Goal: Use online tool/utility: Utilize a website feature to perform a specific function

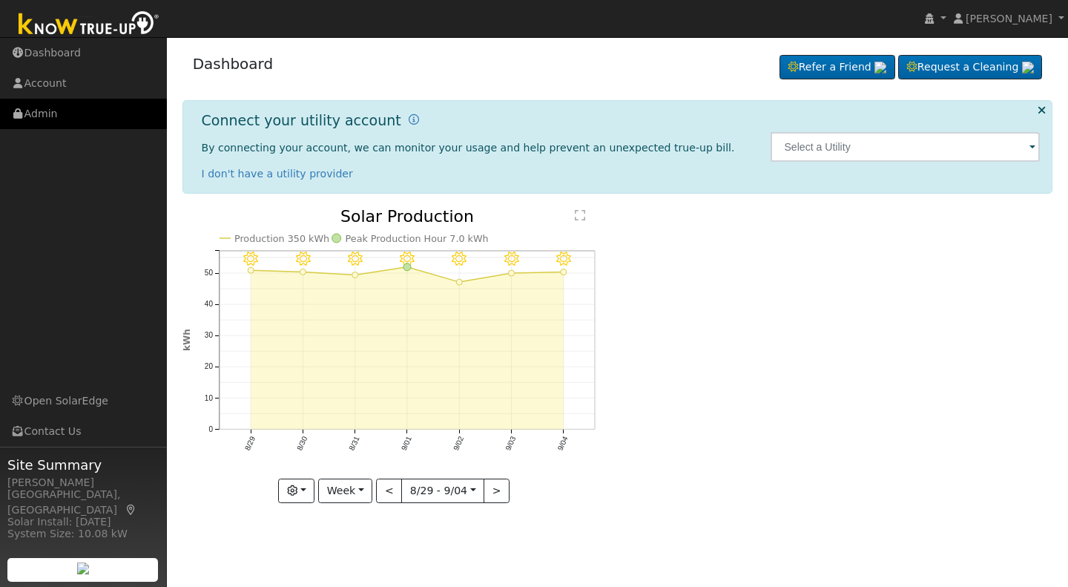
click at [42, 115] on link "Admin" at bounding box center [83, 114] width 167 height 30
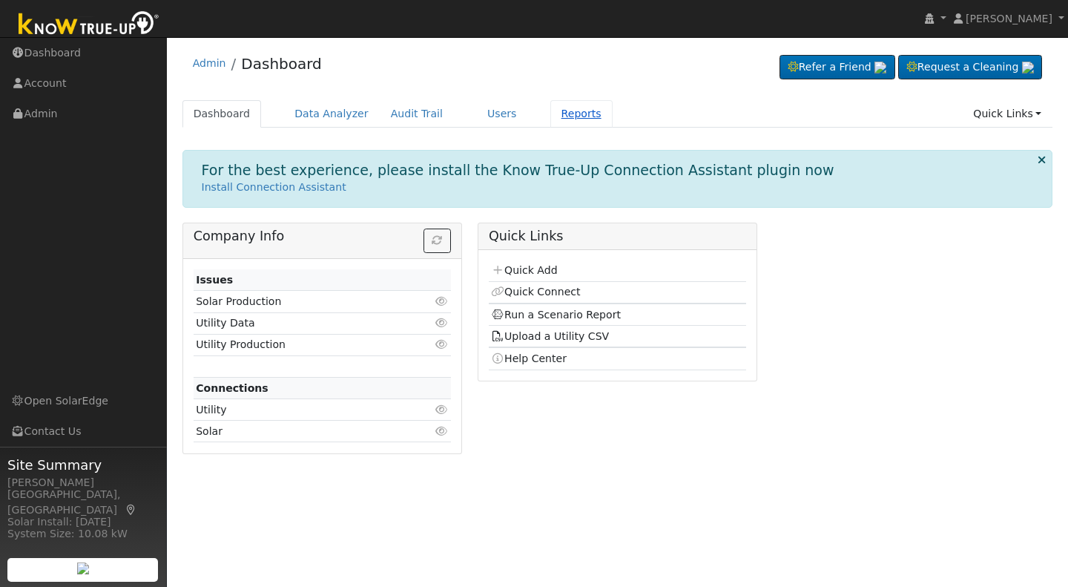
click at [550, 112] on link "Reports" at bounding box center [581, 113] width 62 height 27
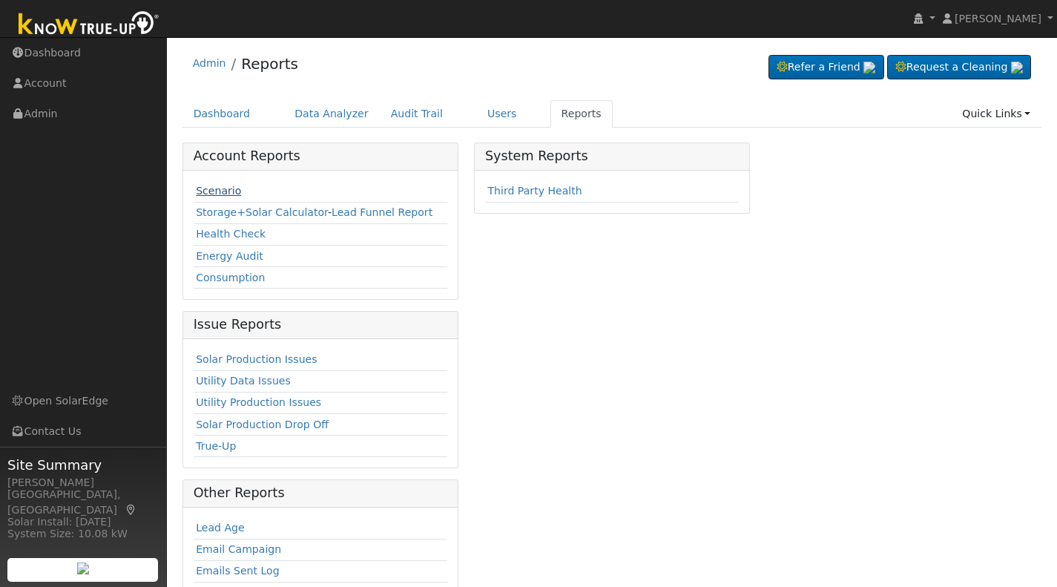
click at [215, 190] on link "Scenario" at bounding box center [218, 191] width 45 height 12
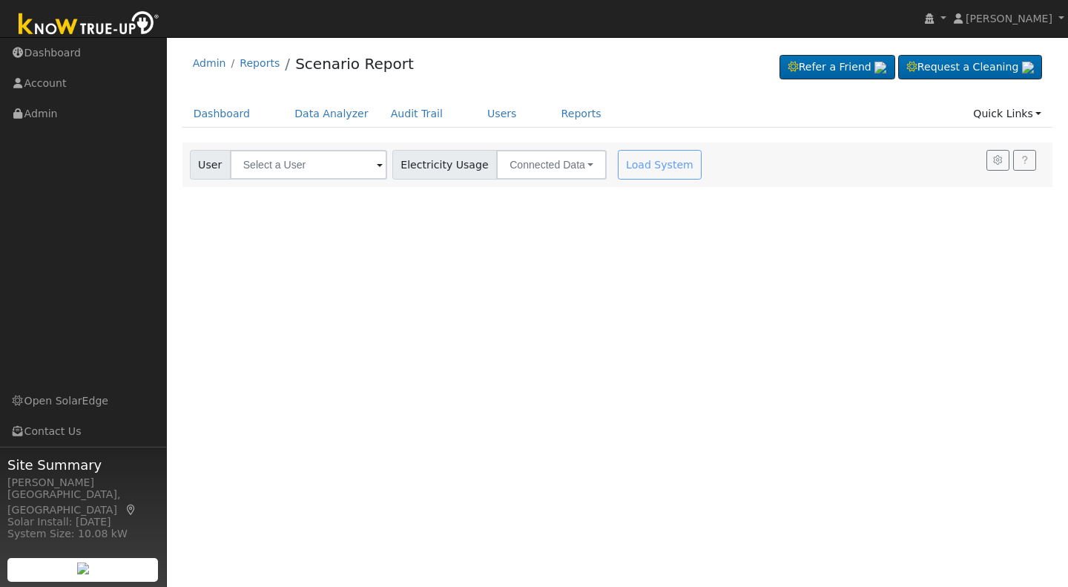
click at [377, 171] on span at bounding box center [380, 165] width 6 height 17
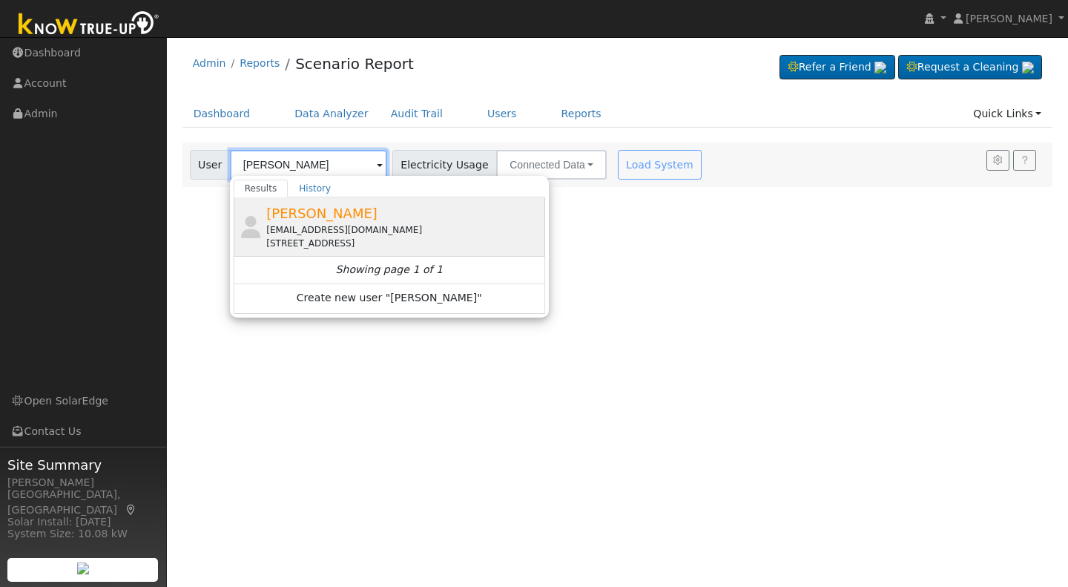
type input "Greg Carver"
click at [303, 216] on span "Greg Carver" at bounding box center [321, 213] width 111 height 16
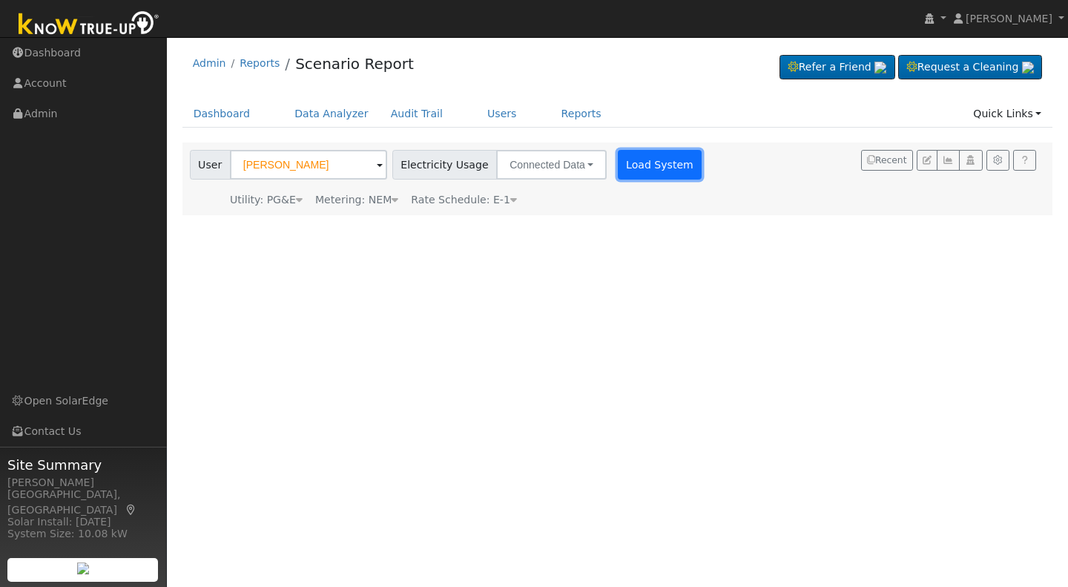
click at [653, 162] on button "Load System" at bounding box center [660, 165] width 85 height 30
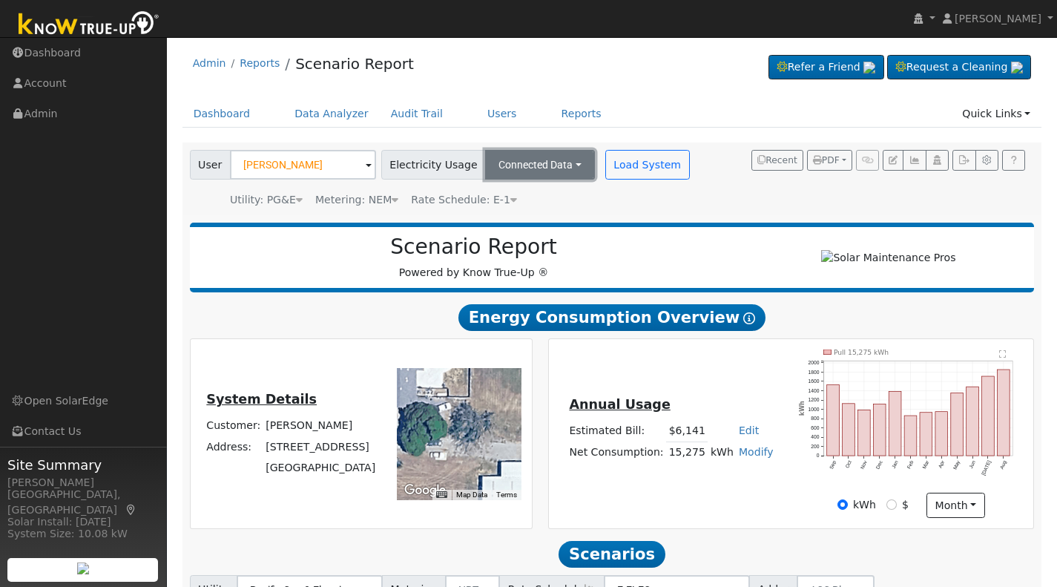
click at [555, 170] on button "Connected Data" at bounding box center [540, 165] width 110 height 30
click at [497, 219] on link "Estimated Data" at bounding box center [541, 218] width 105 height 21
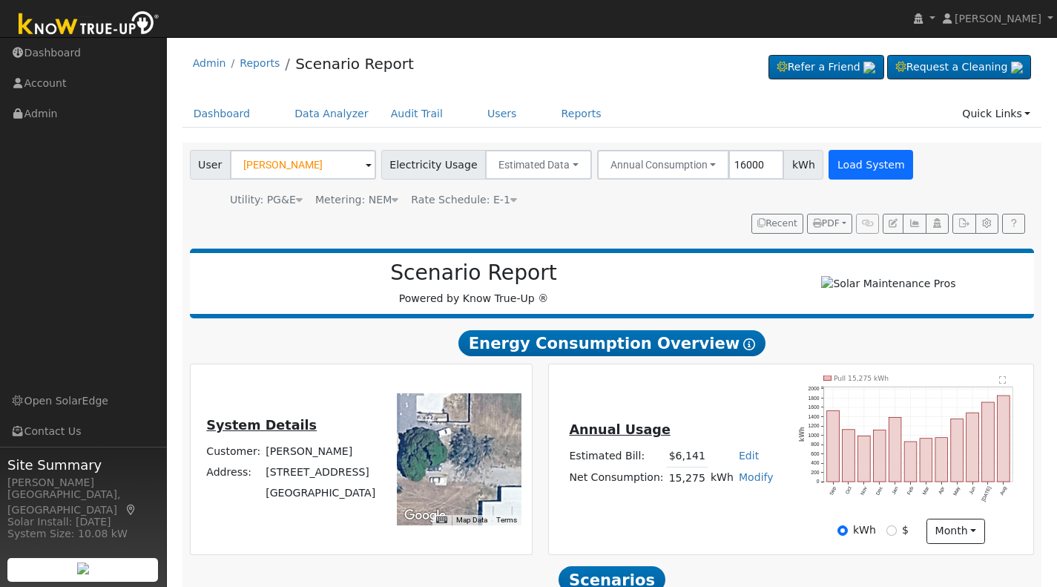
type input "16000"
click at [853, 162] on button "Load System" at bounding box center [870, 165] width 85 height 30
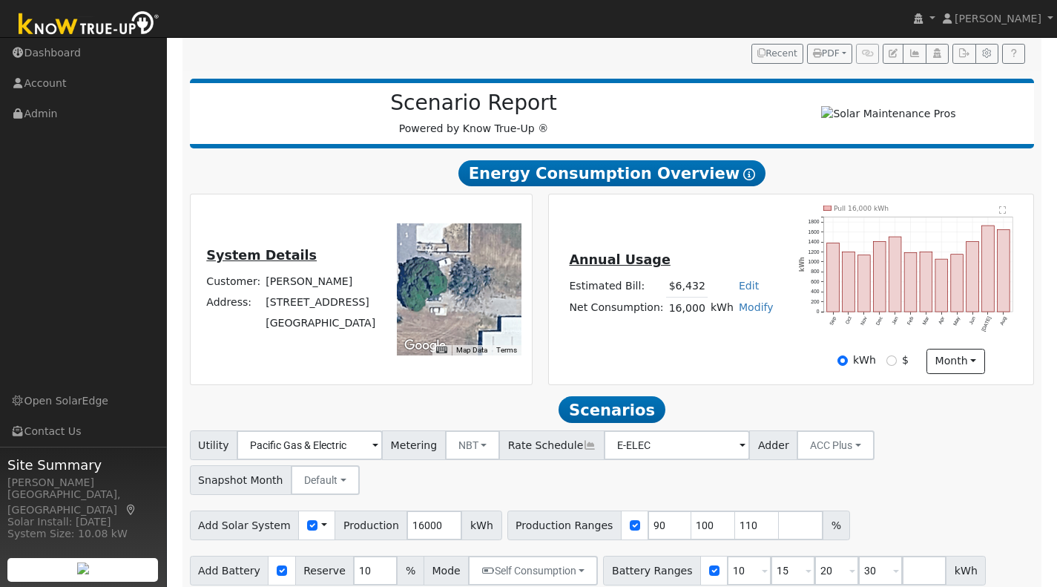
scroll to position [170, 0]
click at [825, 452] on button "ACC Plus" at bounding box center [835, 445] width 78 height 30
click at [777, 530] on link "SB-535" at bounding box center [816, 519] width 103 height 21
click at [779, 532] on input "number" at bounding box center [801, 525] width 44 height 30
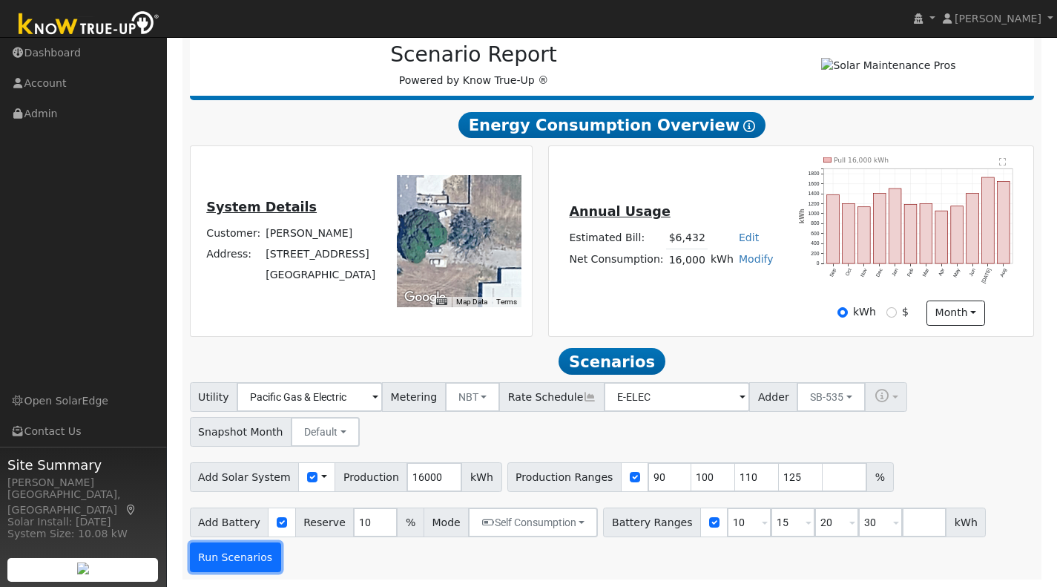
click at [225, 558] on button "Run Scenarios" at bounding box center [235, 557] width 91 height 30
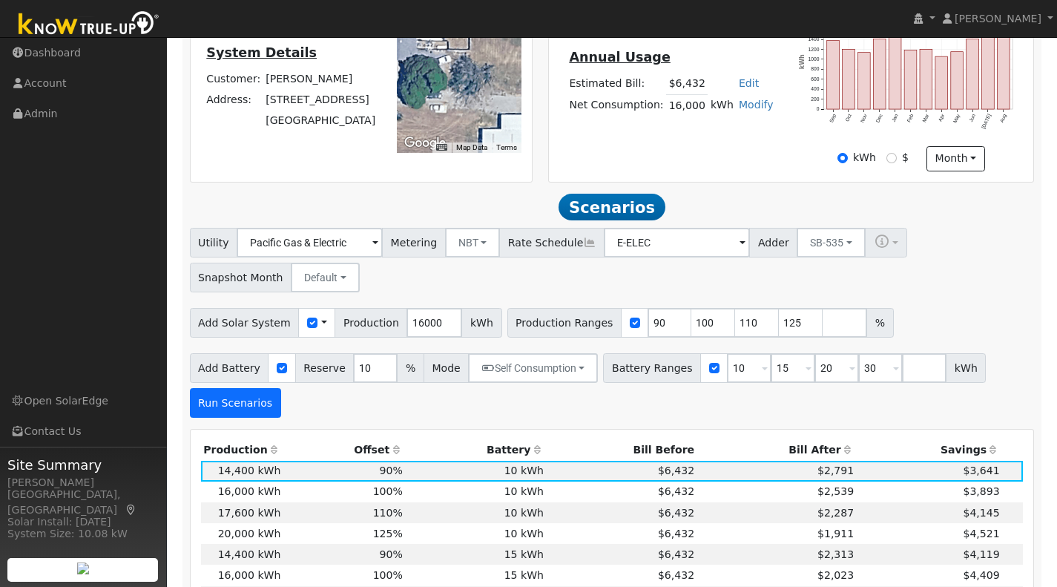
scroll to position [527, 0]
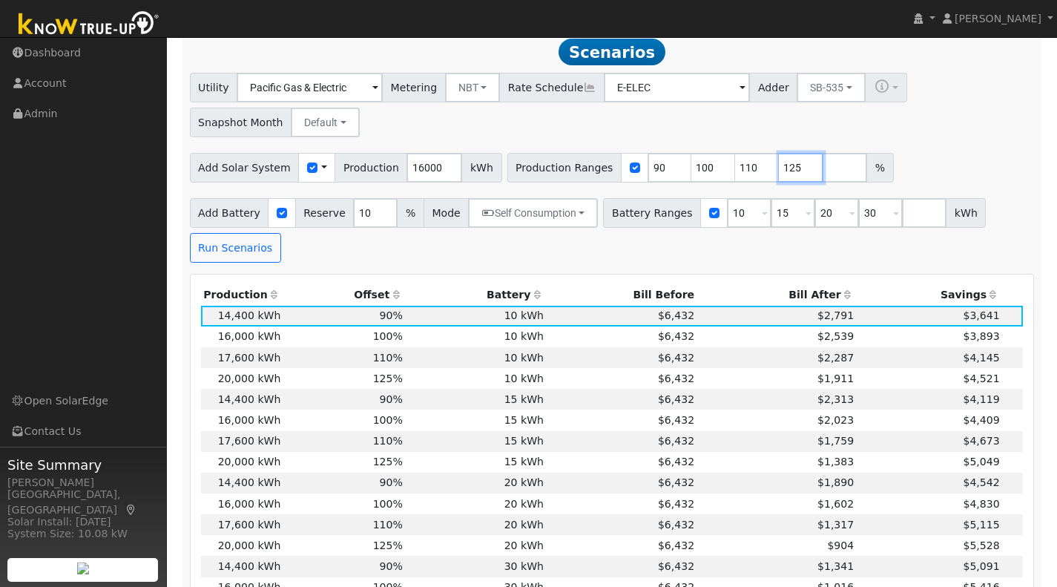
drag, startPoint x: 766, startPoint y: 173, endPoint x: 779, endPoint y: 170, distance: 13.7
click at [779, 170] on input "125" at bounding box center [801, 168] width 44 height 30
type input "126"
click at [234, 261] on button "Run Scenarios" at bounding box center [235, 248] width 91 height 30
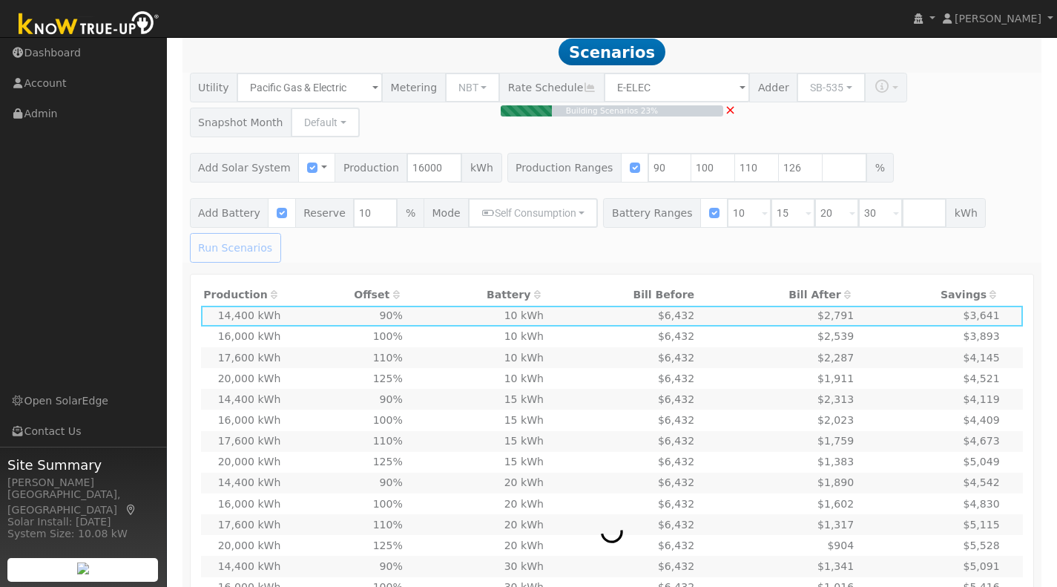
click at [889, 219] on div "Building Scenarios 23% ×" at bounding box center [612, 168] width 860 height 190
click at [733, 117] on span "×" at bounding box center [729, 110] width 11 height 16
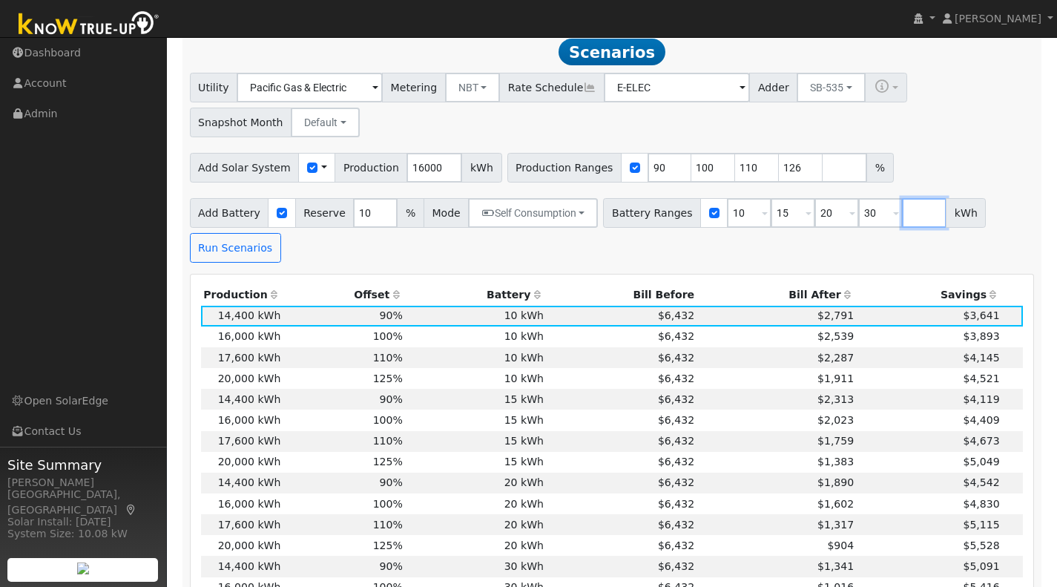
click at [902, 222] on input "number" at bounding box center [924, 213] width 44 height 30
type input "40.5"
click at [209, 261] on button "Run Scenarios" at bounding box center [235, 248] width 91 height 30
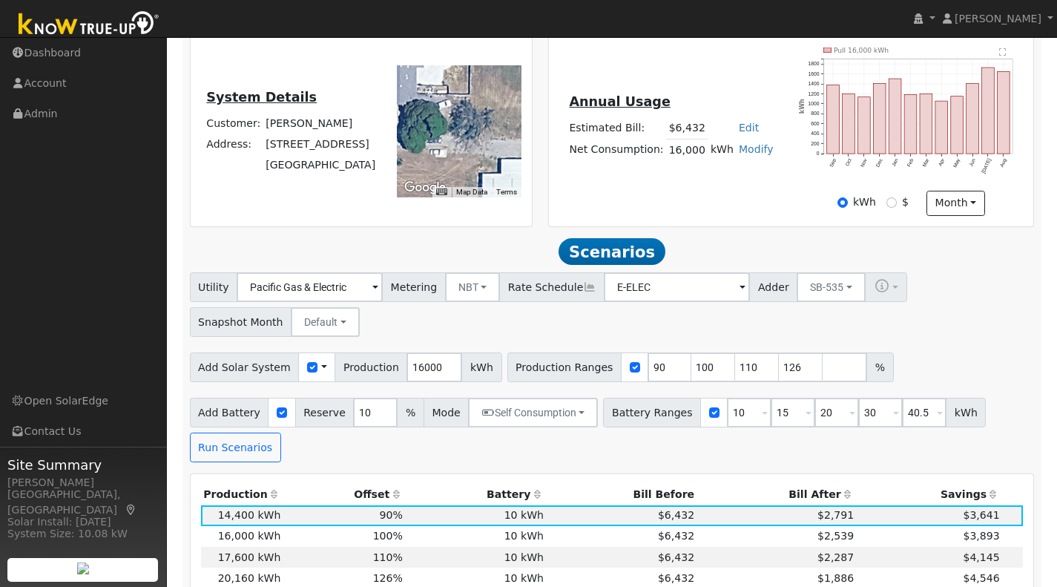
scroll to position [331, 0]
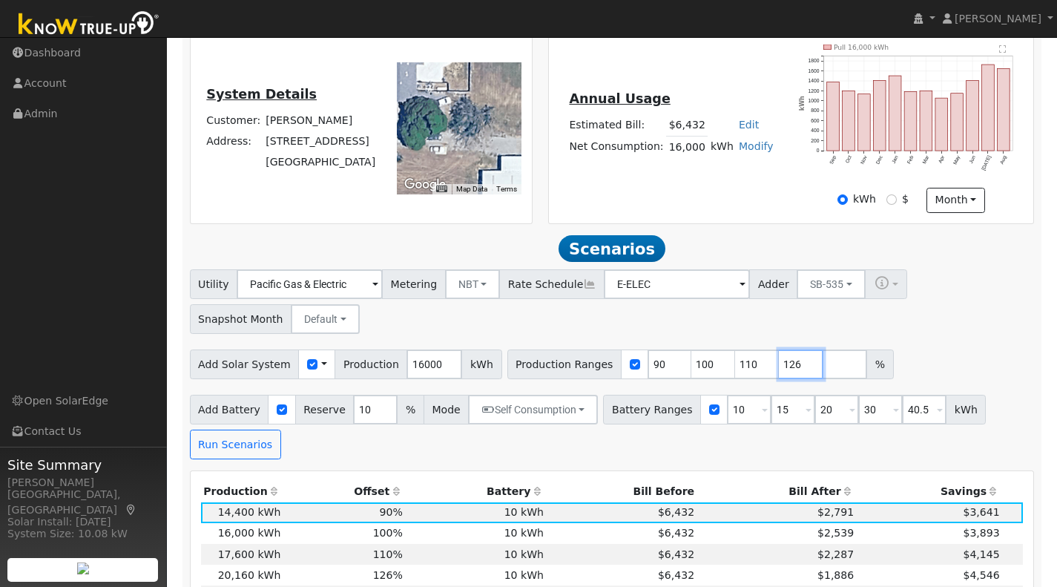
drag, startPoint x: 771, startPoint y: 370, endPoint x: 748, endPoint y: 369, distance: 23.0
click at [748, 369] on div "Production Ranges 90 100 110 126 %" at bounding box center [700, 364] width 386 height 30
type input "130"
click at [257, 450] on button "Run Scenarios" at bounding box center [235, 444] width 91 height 30
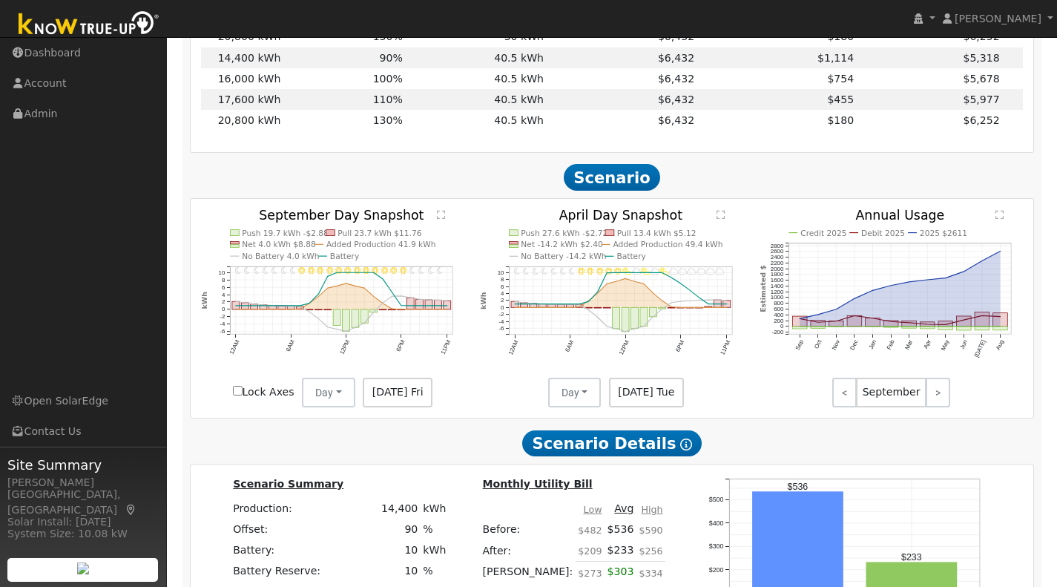
scroll to position [1107, 0]
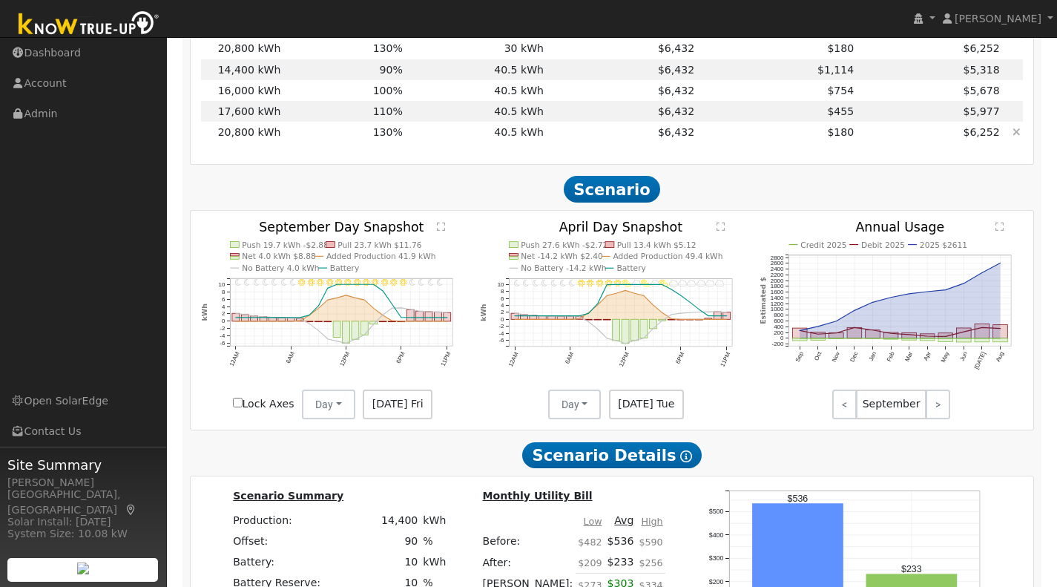
click at [286, 141] on td "130%" at bounding box center [344, 132] width 122 height 21
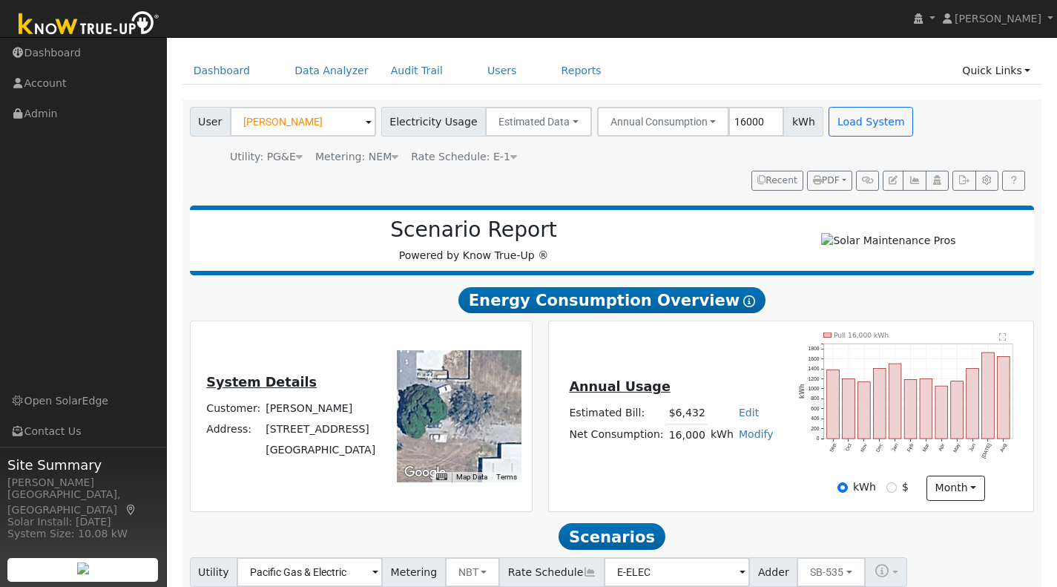
scroll to position [21, 0]
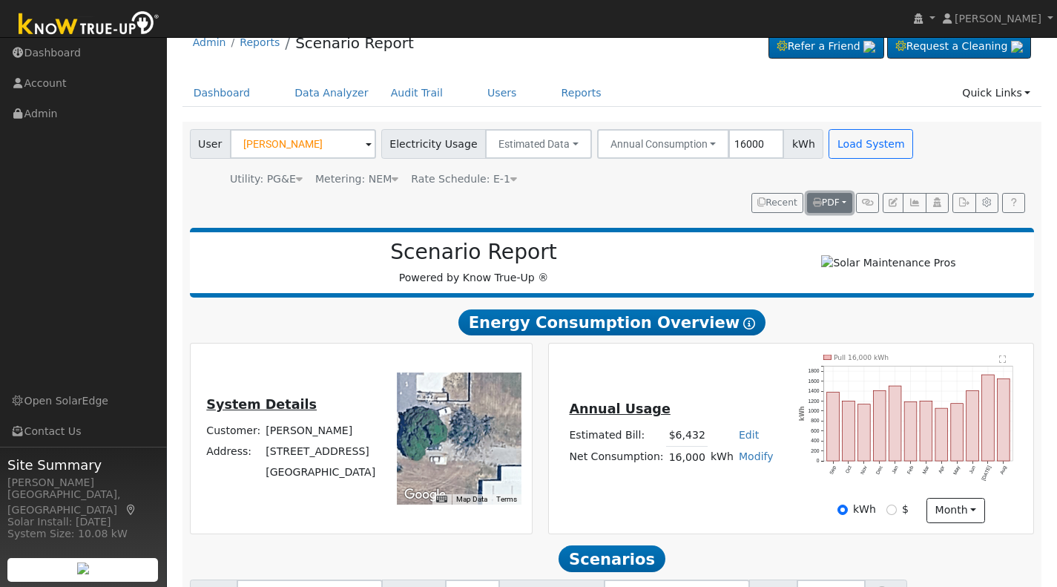
click at [820, 203] on span "PDF" at bounding box center [826, 202] width 27 height 10
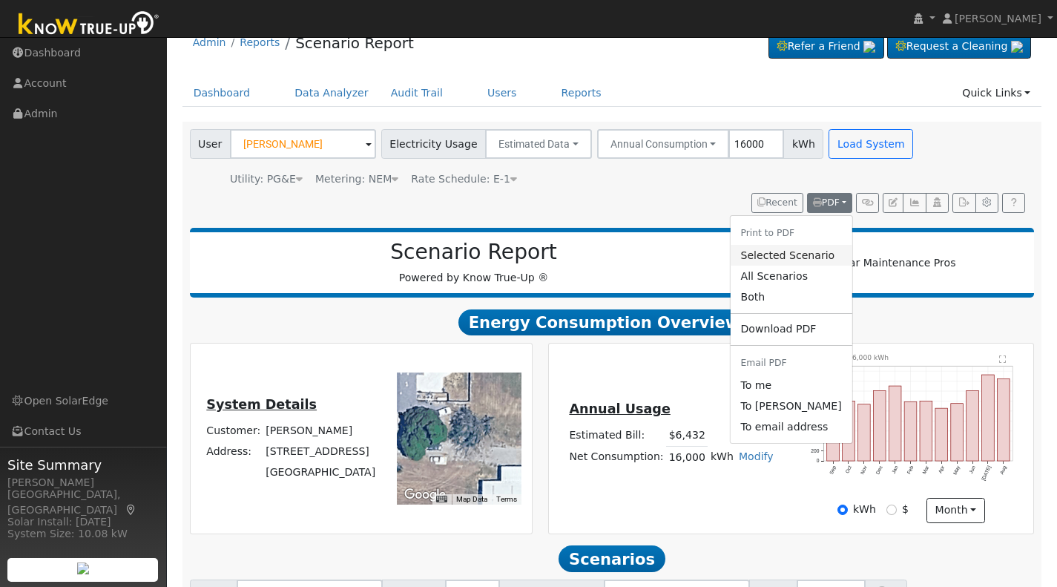
click at [763, 254] on link "Selected Scenario" at bounding box center [791, 255] width 122 height 21
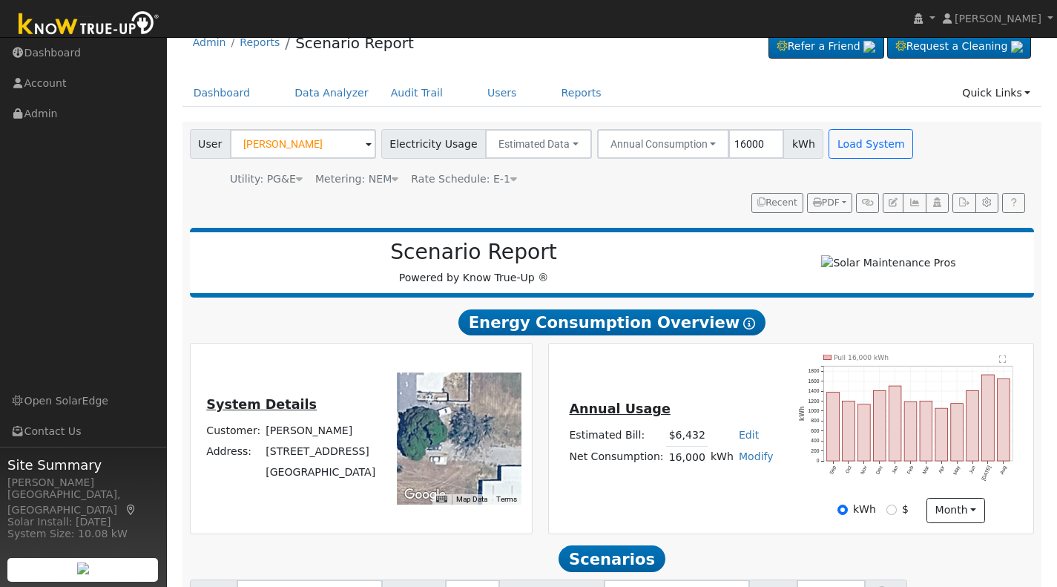
click at [578, 238] on div "Scenario Report Powered by Know True-Up ®" at bounding box center [612, 263] width 845 height 70
